Goal: Information Seeking & Learning: Learn about a topic

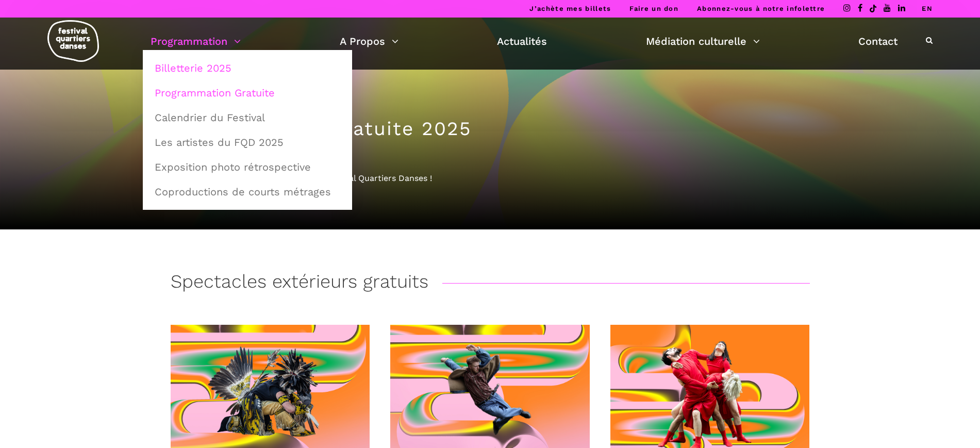
click at [202, 69] on link "Billetterie 2025" at bounding box center [247, 68] width 198 height 24
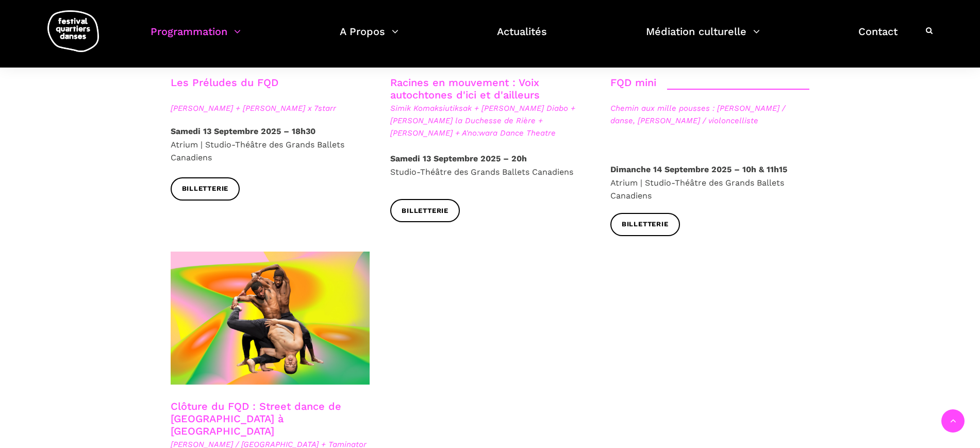
scroll to position [1482, 0]
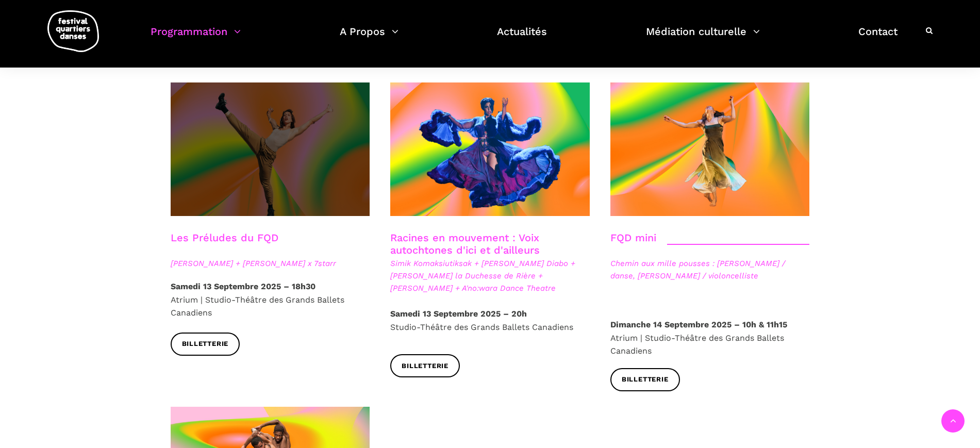
click at [272, 142] on span at bounding box center [271, 149] width 200 height 134
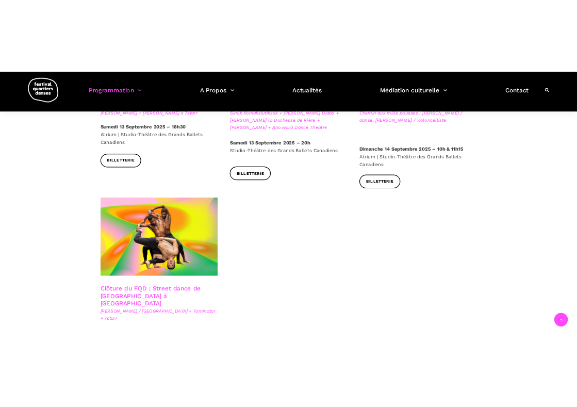
scroll to position [1547, 0]
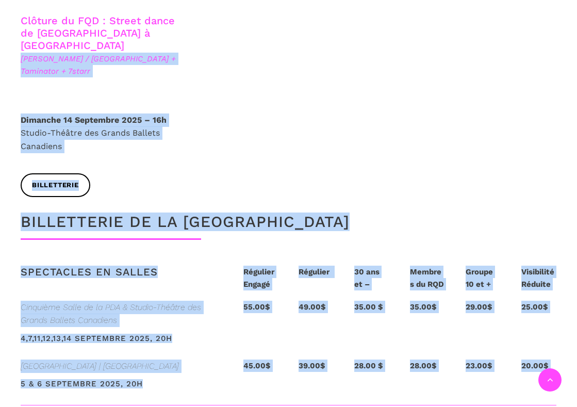
drag, startPoint x: 321, startPoint y: 406, endPoint x: 314, endPoint y: 416, distance: 12.6
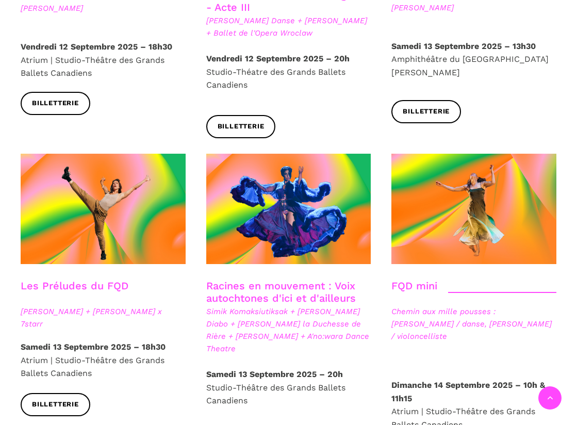
scroll to position [1393, 0]
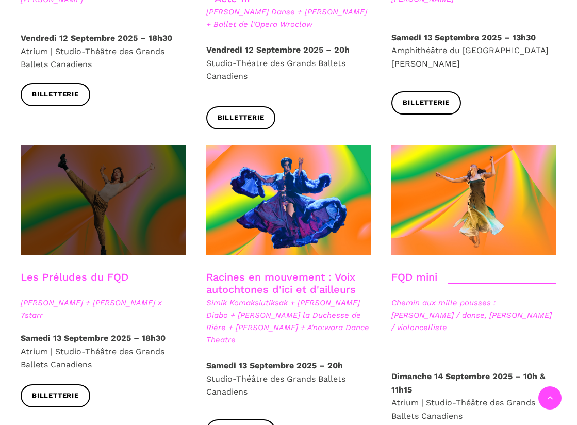
click at [108, 180] on span at bounding box center [103, 200] width 165 height 110
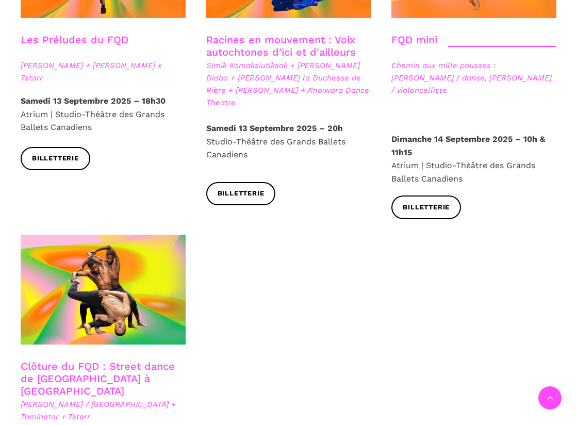
scroll to position [1651, 0]
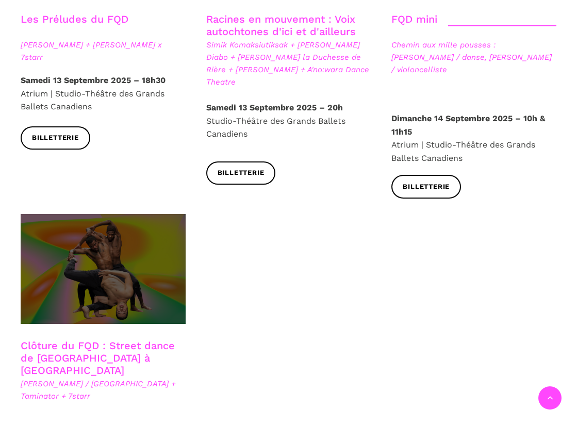
click at [102, 227] on span at bounding box center [103, 269] width 165 height 110
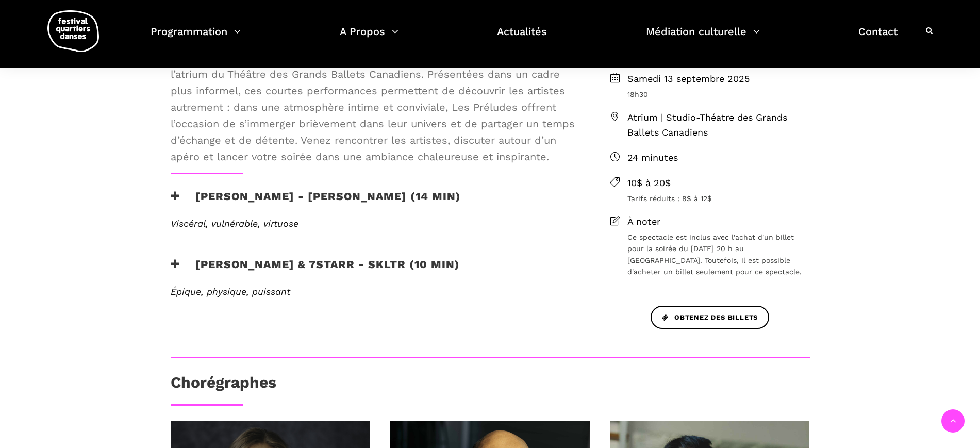
scroll to position [322, 0]
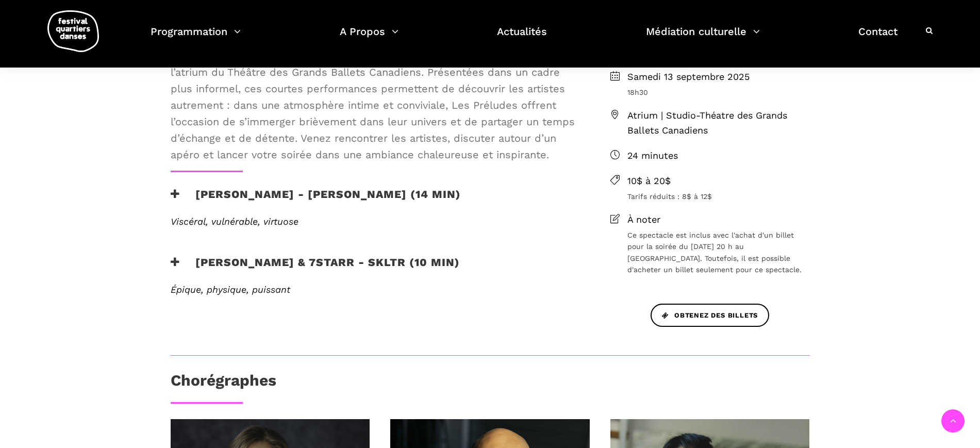
click at [278, 198] on h3 "Daniela Jezerinac - Rabia y miel (14 min)" at bounding box center [316, 201] width 290 height 26
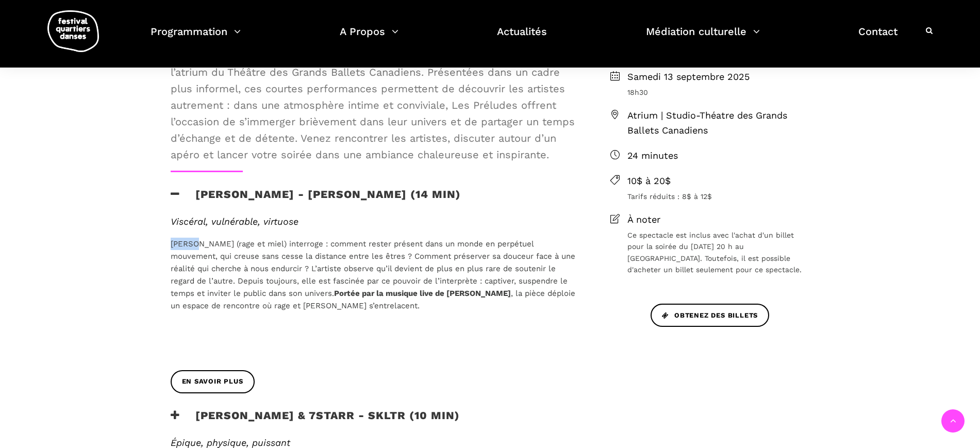
drag, startPoint x: 170, startPoint y: 242, endPoint x: 193, endPoint y: 250, distance: 24.5
click at [193, 250] on p "Rabia y Miel (rage et miel) interroge : comment rester présent dans un monde en…" at bounding box center [374, 275] width 406 height 74
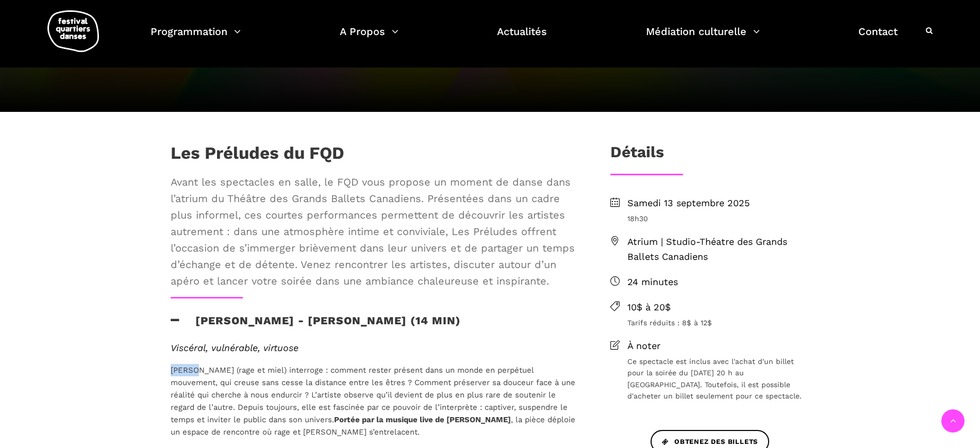
scroll to position [193, 0]
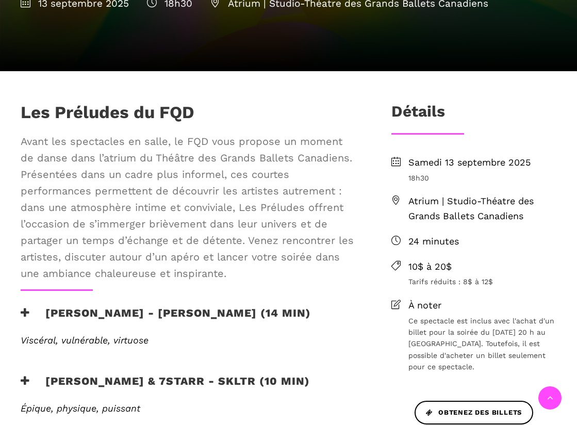
scroll to position [322, 0]
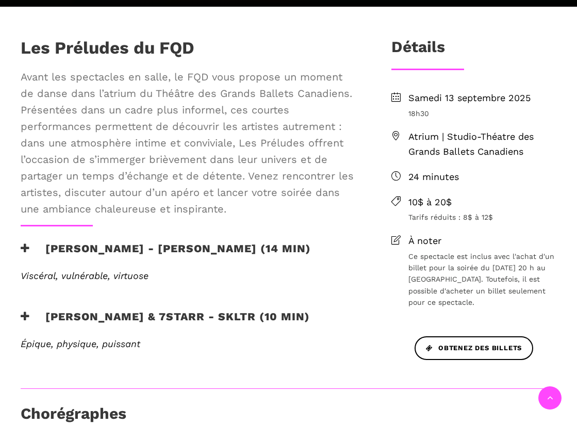
click at [222, 242] on h3 "[PERSON_NAME] - [PERSON_NAME] (14 min)" at bounding box center [166, 255] width 290 height 26
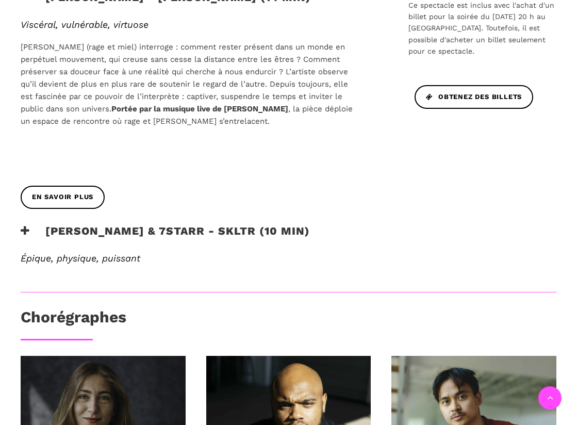
scroll to position [580, 0]
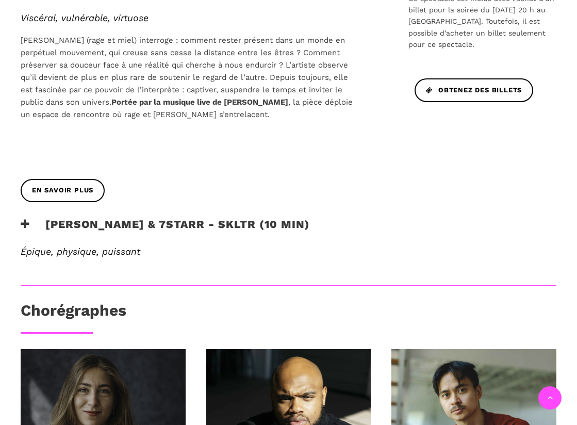
click at [260, 218] on h3 "Charles Brecard & 7starr - SKLTR (10 min)" at bounding box center [165, 231] width 289 height 26
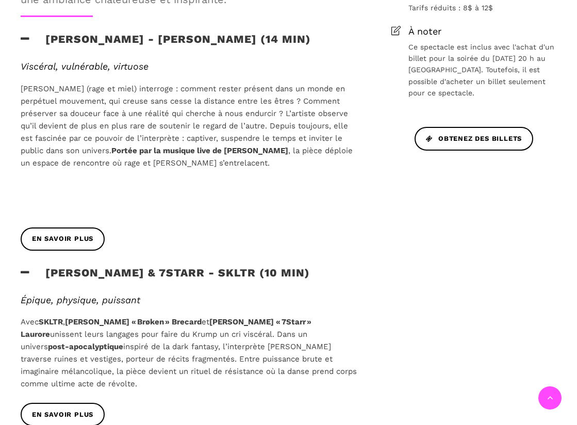
scroll to position [451, 0]
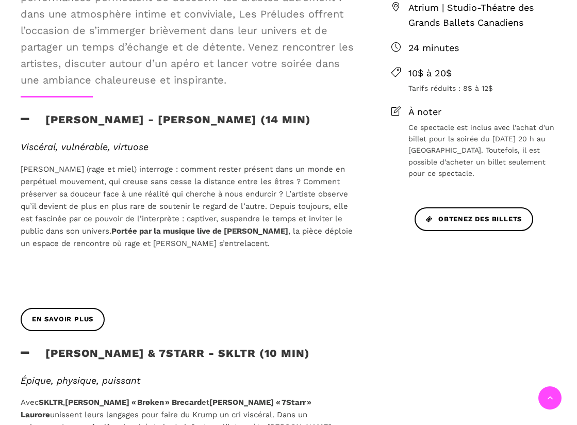
click at [241, 375] on h6 "Épique, physique, puissant" at bounding box center [189, 380] width 337 height 11
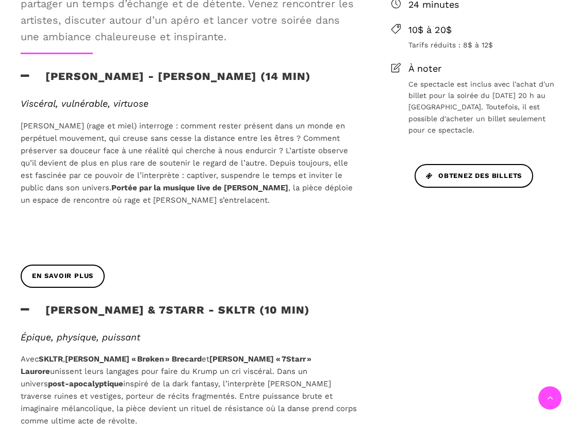
scroll to position [516, 0]
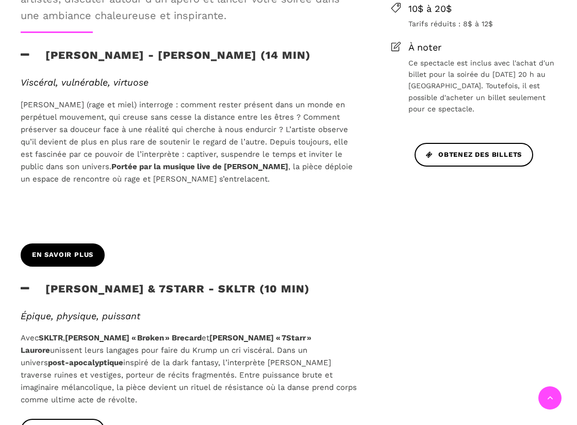
click at [32, 250] on span "En savoir plus" at bounding box center [62, 255] width 61 height 11
click at [77, 424] on span "En savoir plus" at bounding box center [62, 430] width 61 height 11
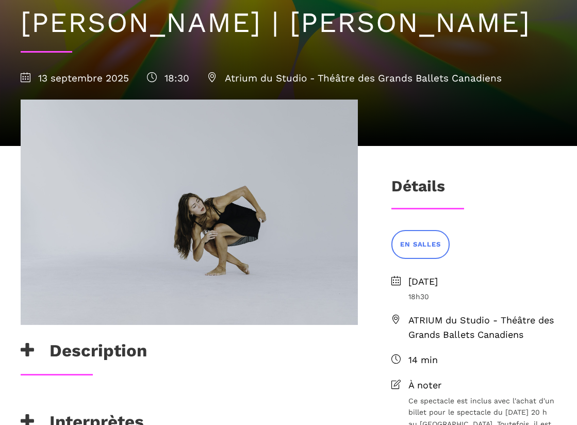
scroll to position [322, 0]
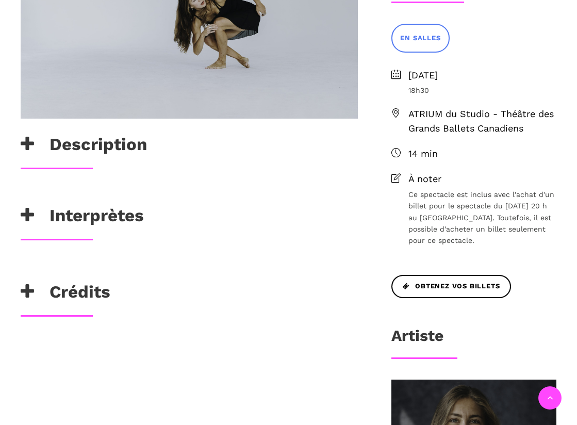
click at [76, 223] on h3 "Interprètes" at bounding box center [82, 218] width 123 height 26
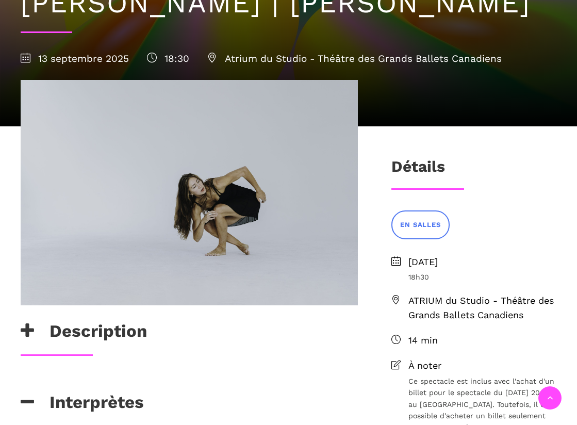
scroll to position [0, 0]
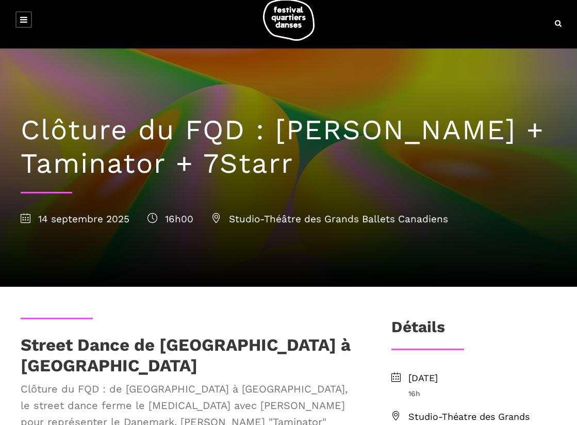
scroll to position [129, 0]
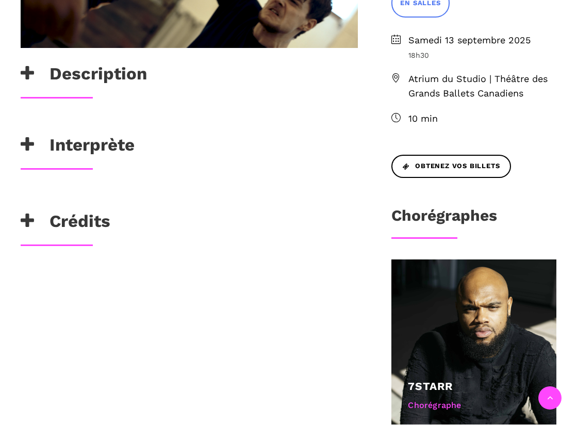
scroll to position [387, 0]
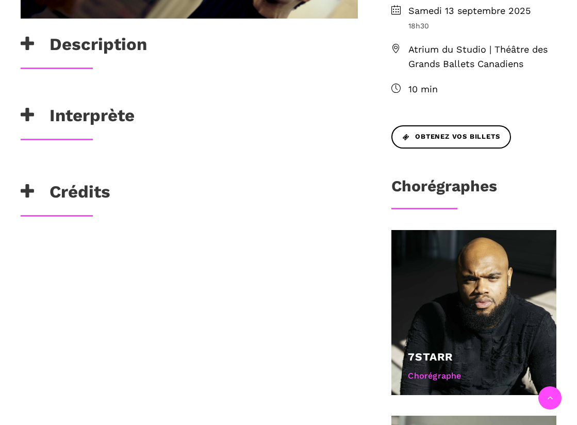
click at [91, 108] on h3 "Interprète" at bounding box center [78, 118] width 114 height 26
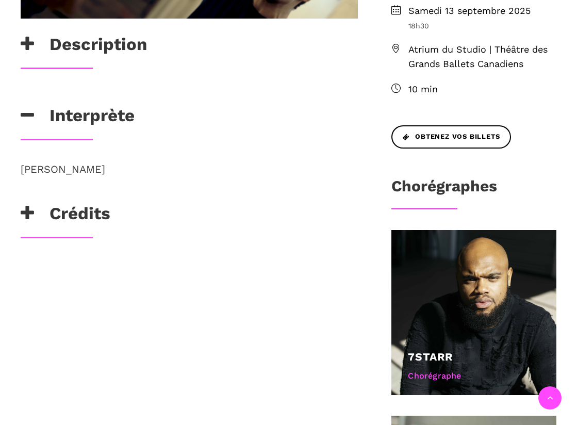
scroll to position [64, 0]
